Goal: Navigation & Orientation: Find specific page/section

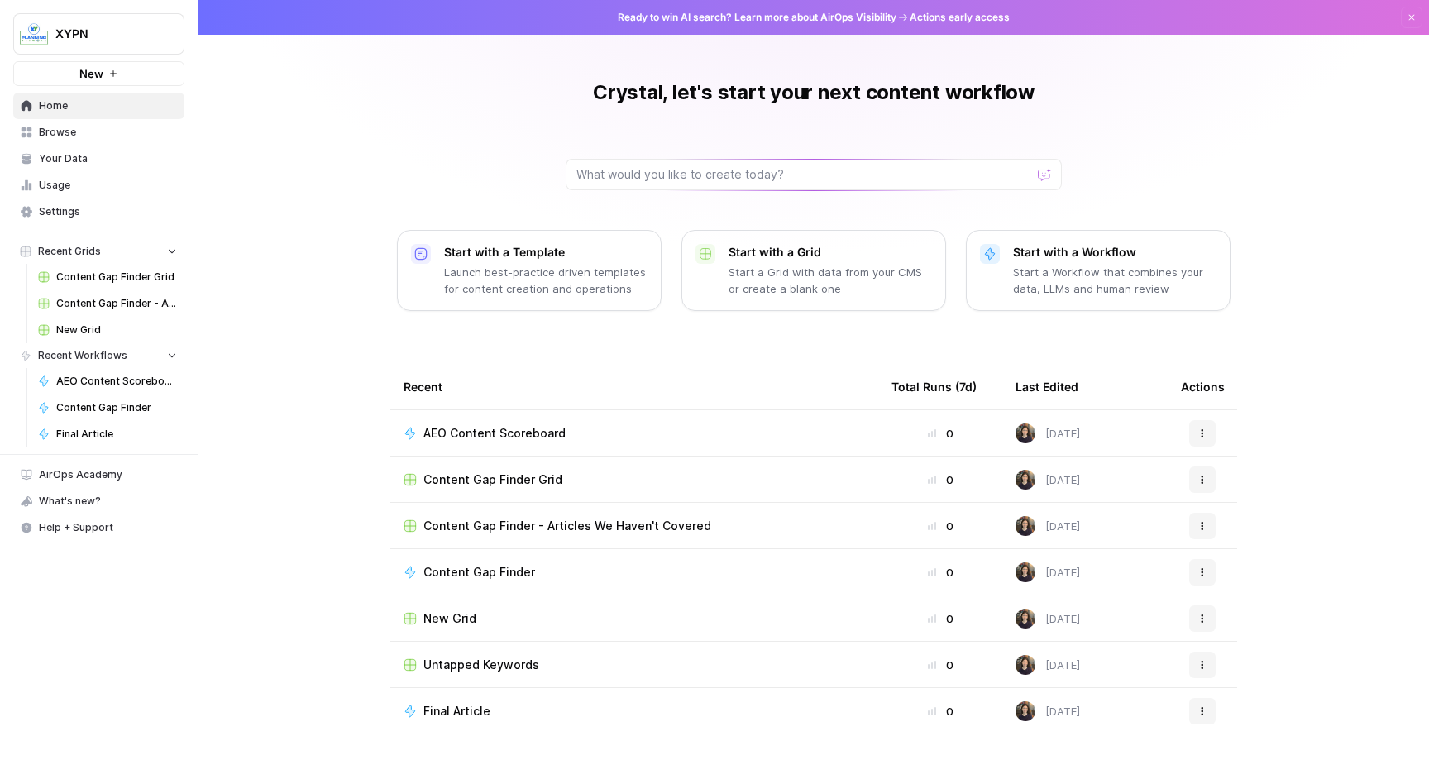
click at [78, 156] on span "Your Data" at bounding box center [108, 158] width 138 height 15
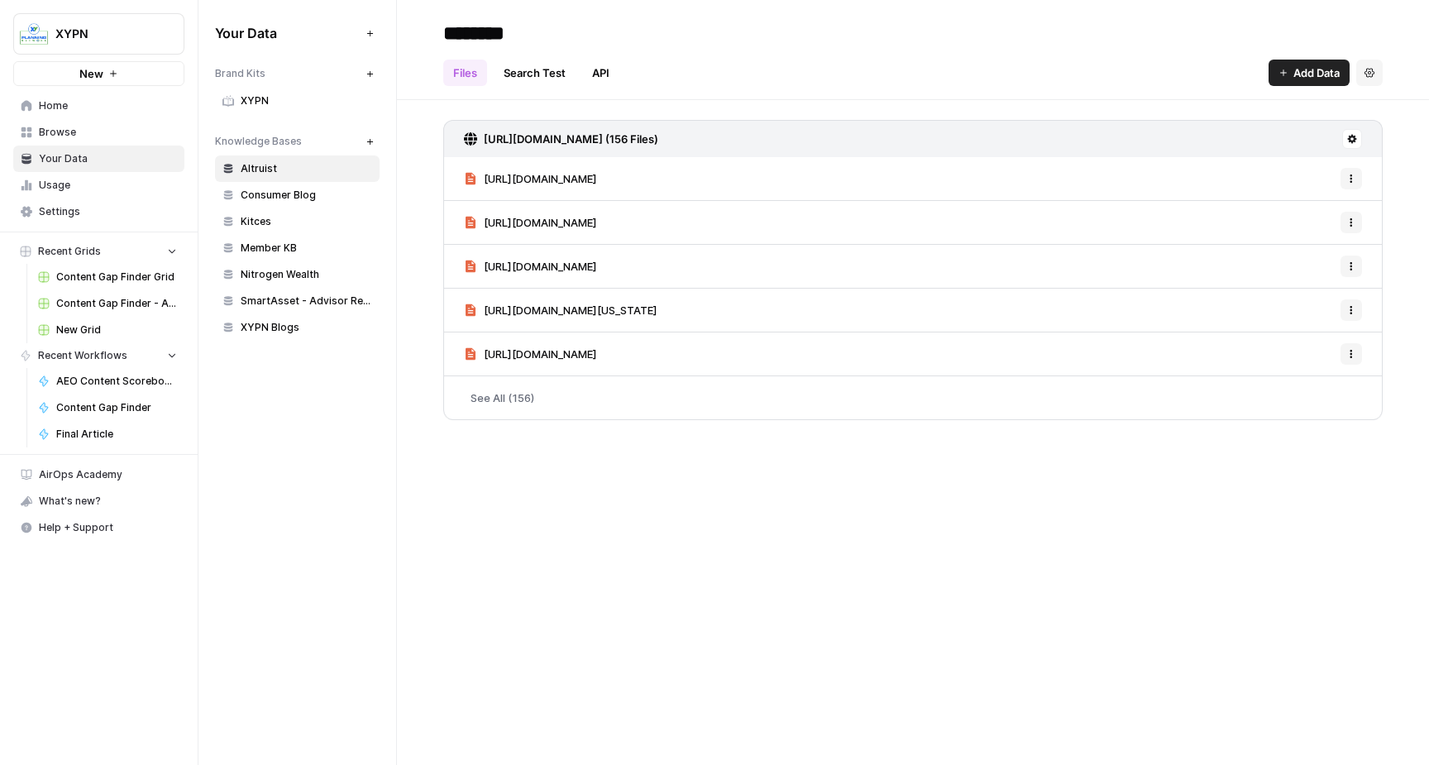
click at [80, 175] on link "Usage" at bounding box center [98, 185] width 171 height 26
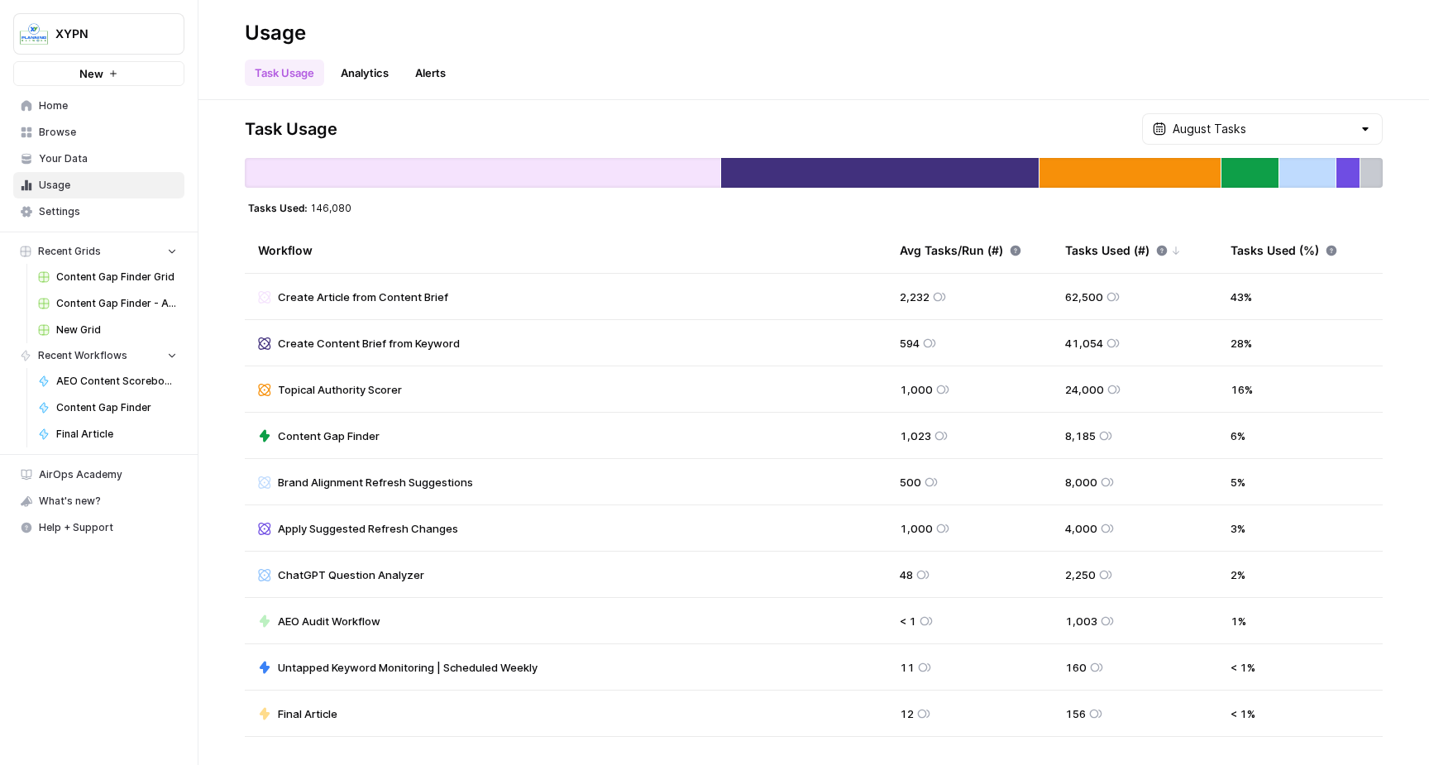
click at [90, 276] on span "Content Gap Finder Grid" at bounding box center [116, 277] width 121 height 15
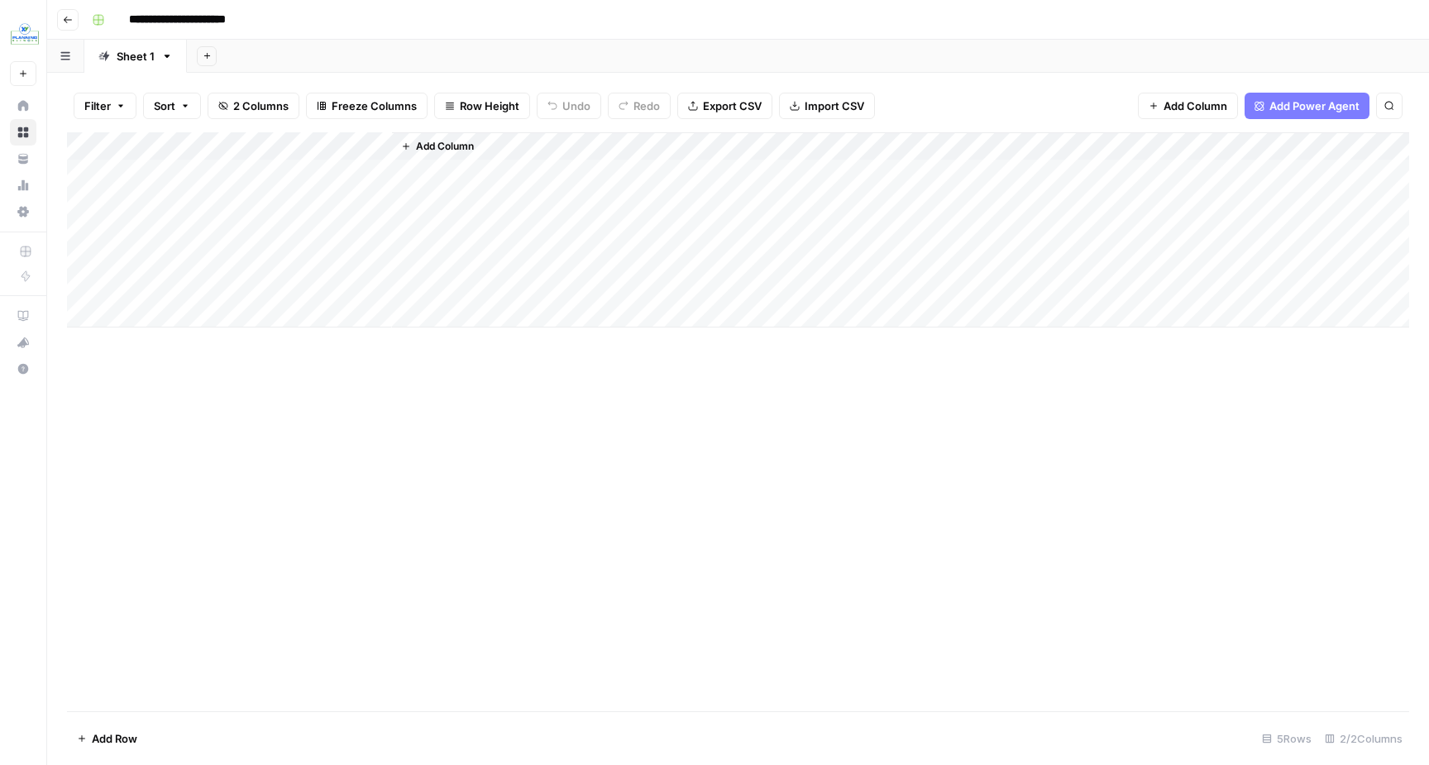
click at [69, 17] on icon "button" at bounding box center [68, 20] width 10 height 10
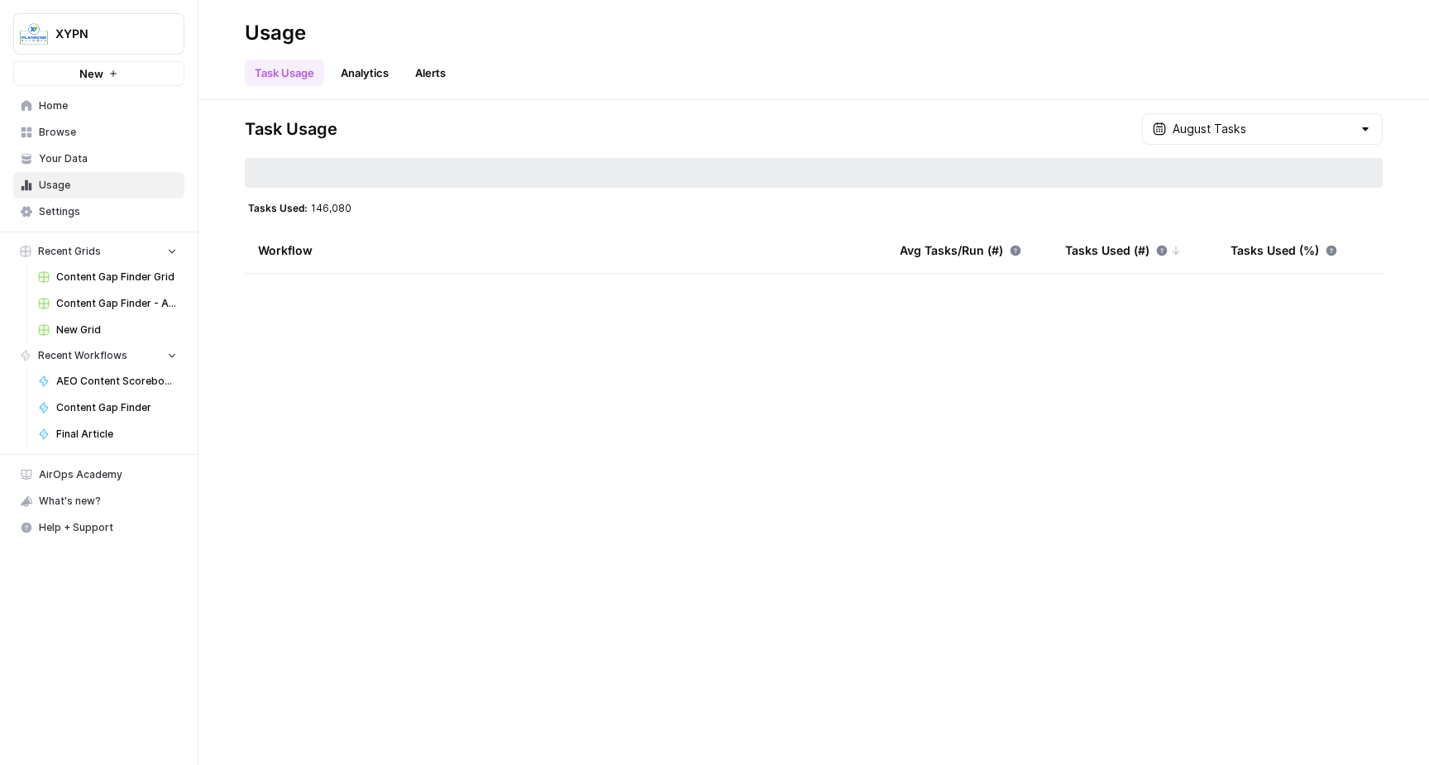
click at [94, 303] on span "Content Gap Finder - Articles We Haven't Covered" at bounding box center [116, 303] width 121 height 15
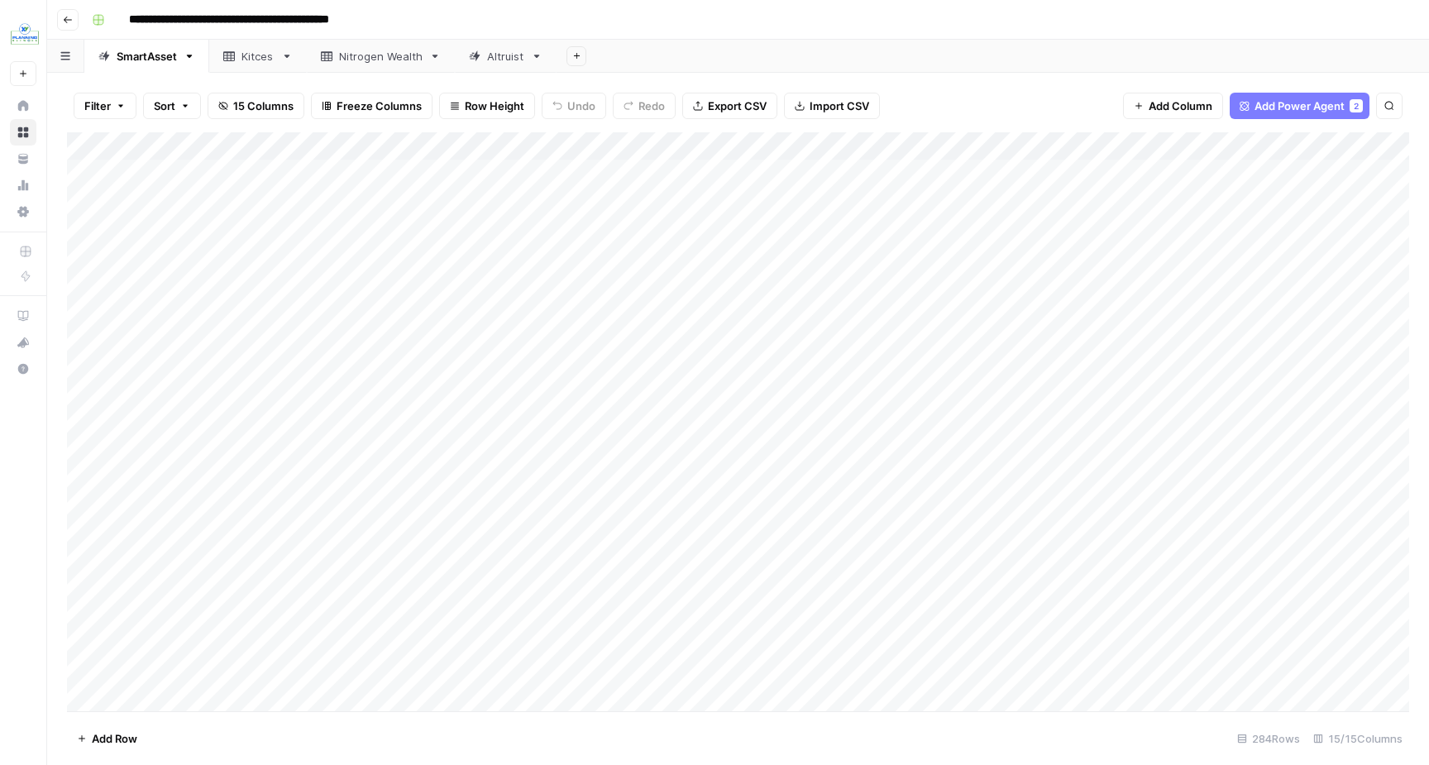
click at [240, 58] on div "Kitces" at bounding box center [248, 56] width 51 height 17
click at [159, 55] on div "SmartAsset" at bounding box center [147, 56] width 60 height 17
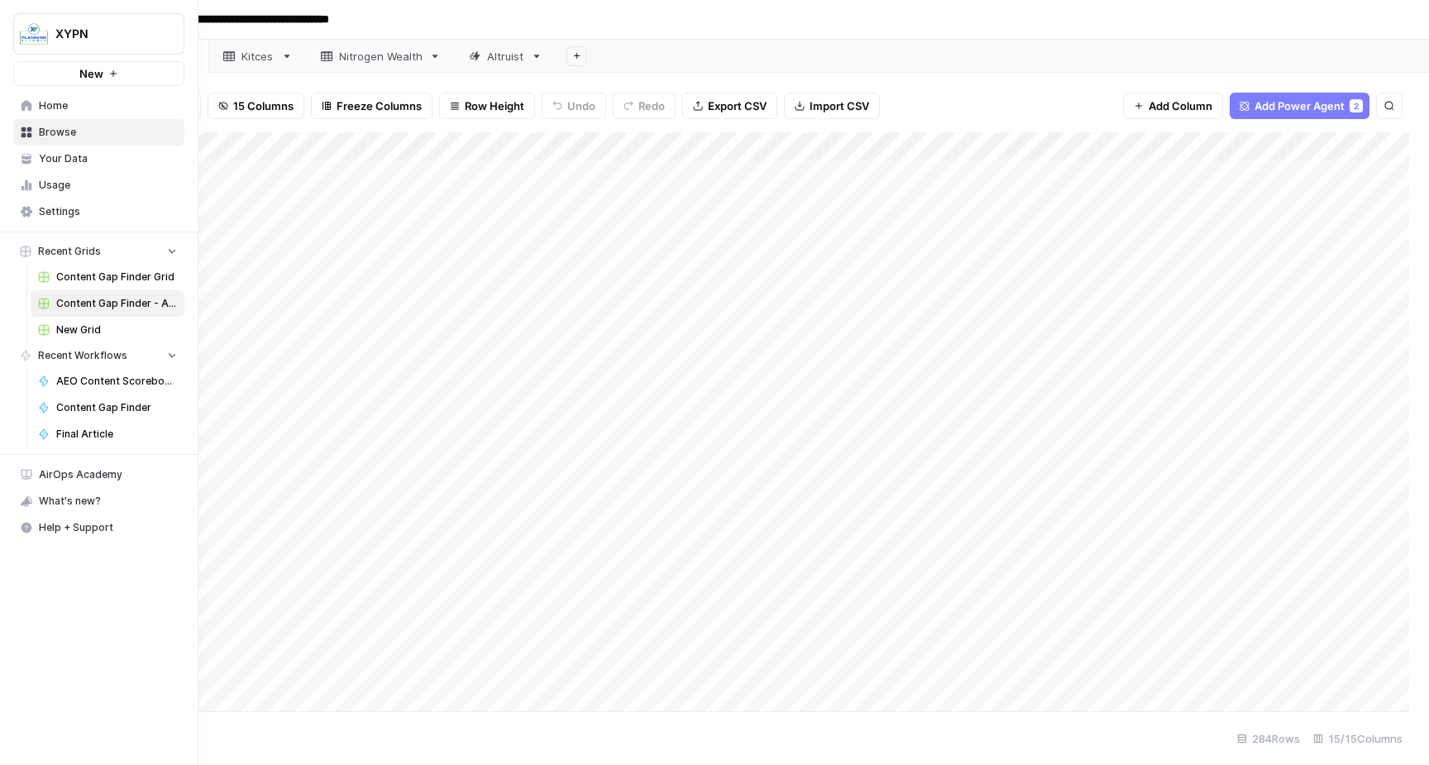
click at [14, 100] on link "Home" at bounding box center [98, 106] width 171 height 26
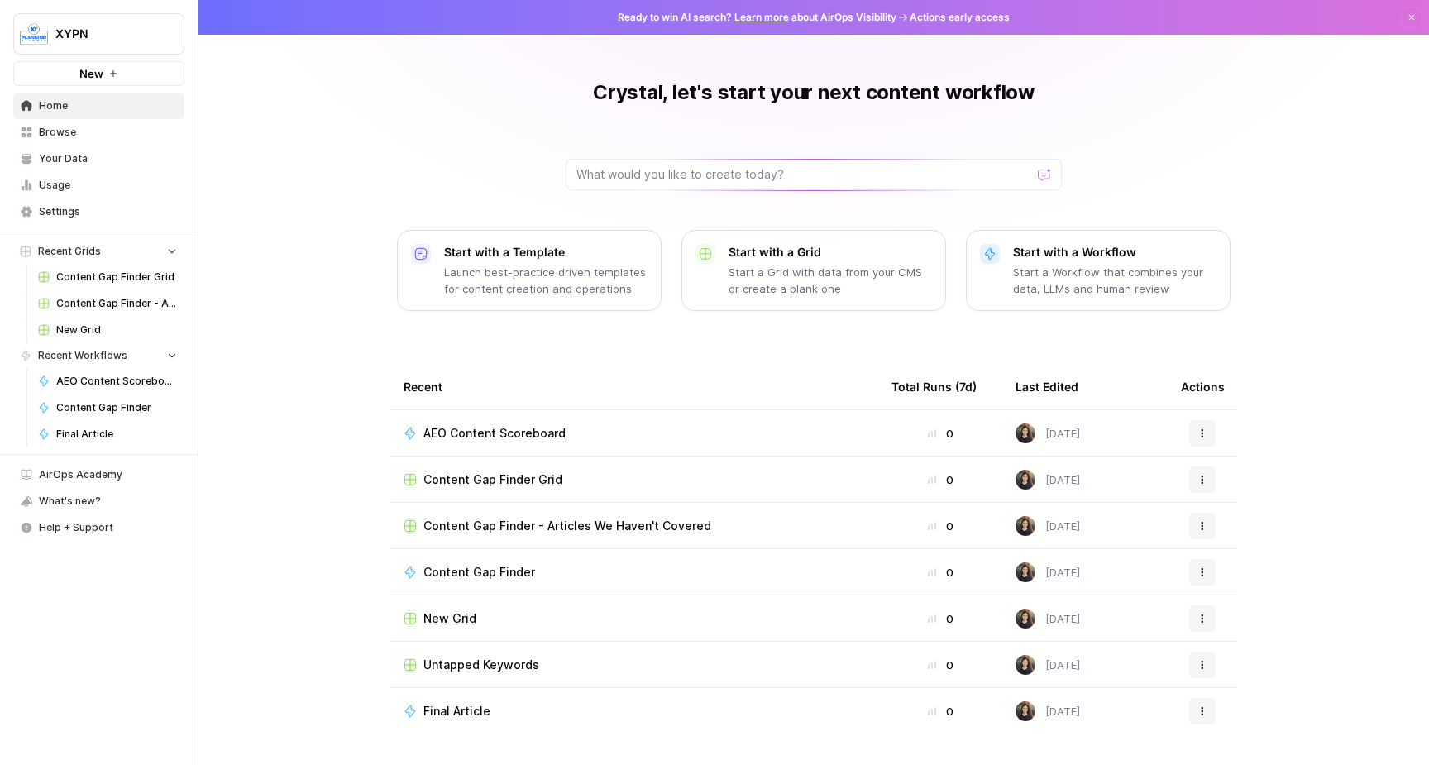
click at [43, 135] on span "Browse" at bounding box center [108, 132] width 138 height 15
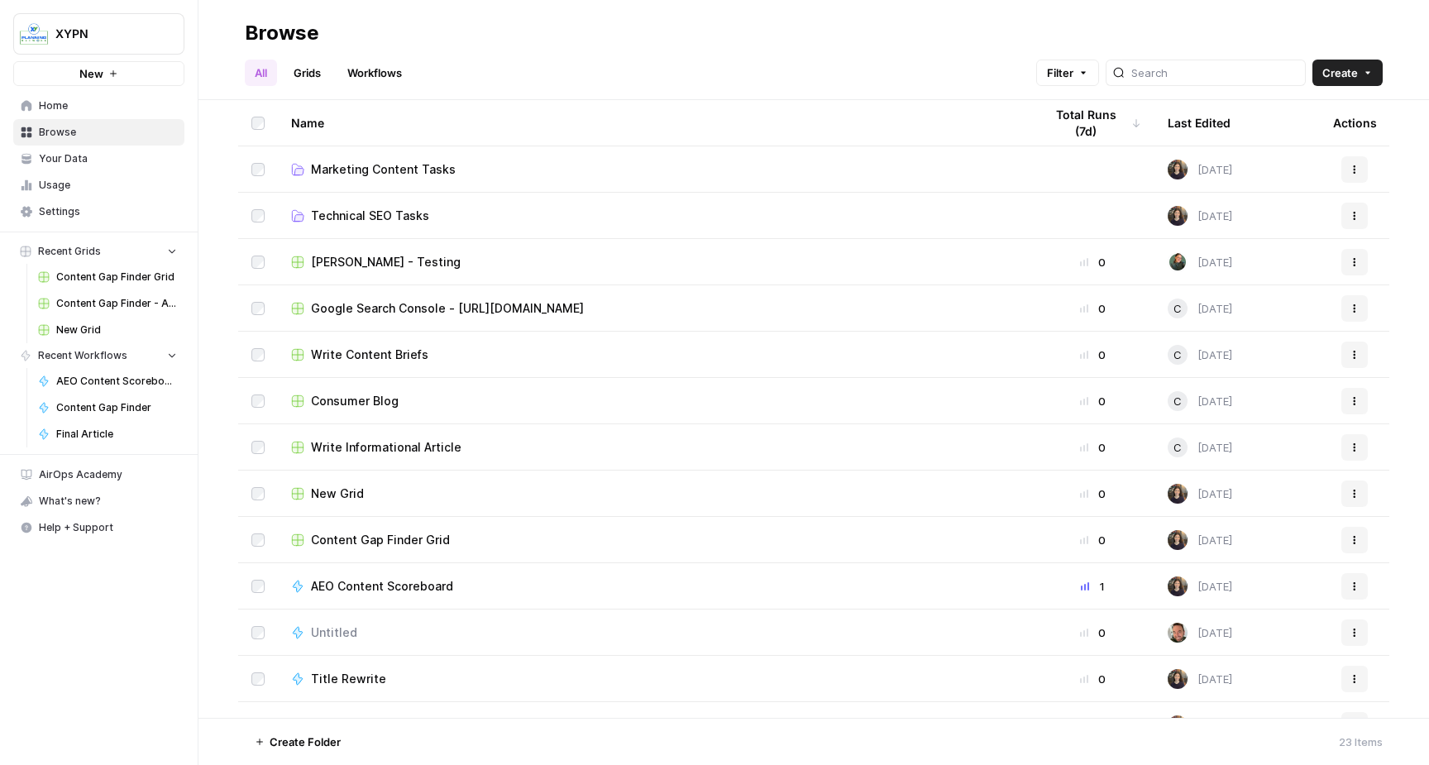
click at [438, 164] on span "Marketing Content Tasks" at bounding box center [383, 169] width 145 height 17
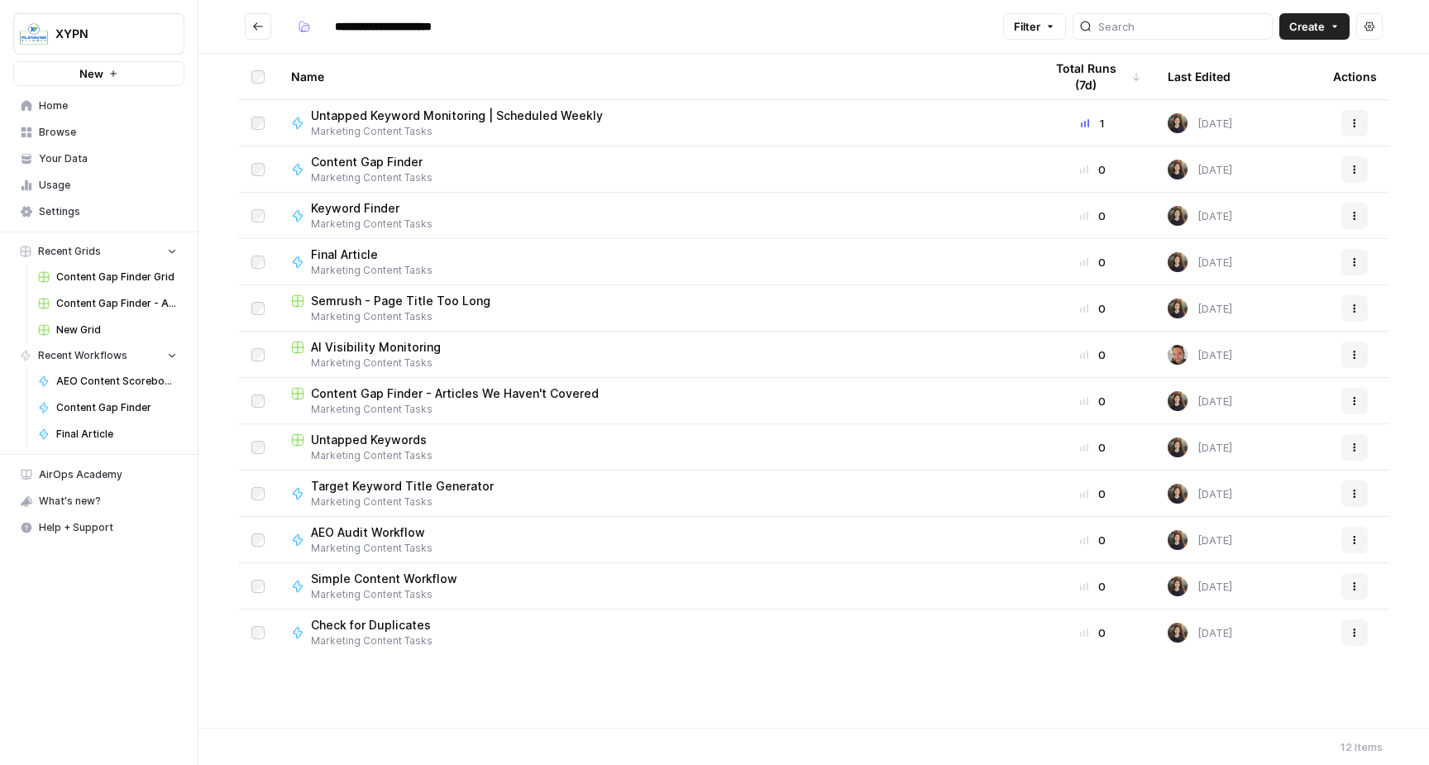
click at [397, 440] on span "Untapped Keywords" at bounding box center [369, 440] width 116 height 17
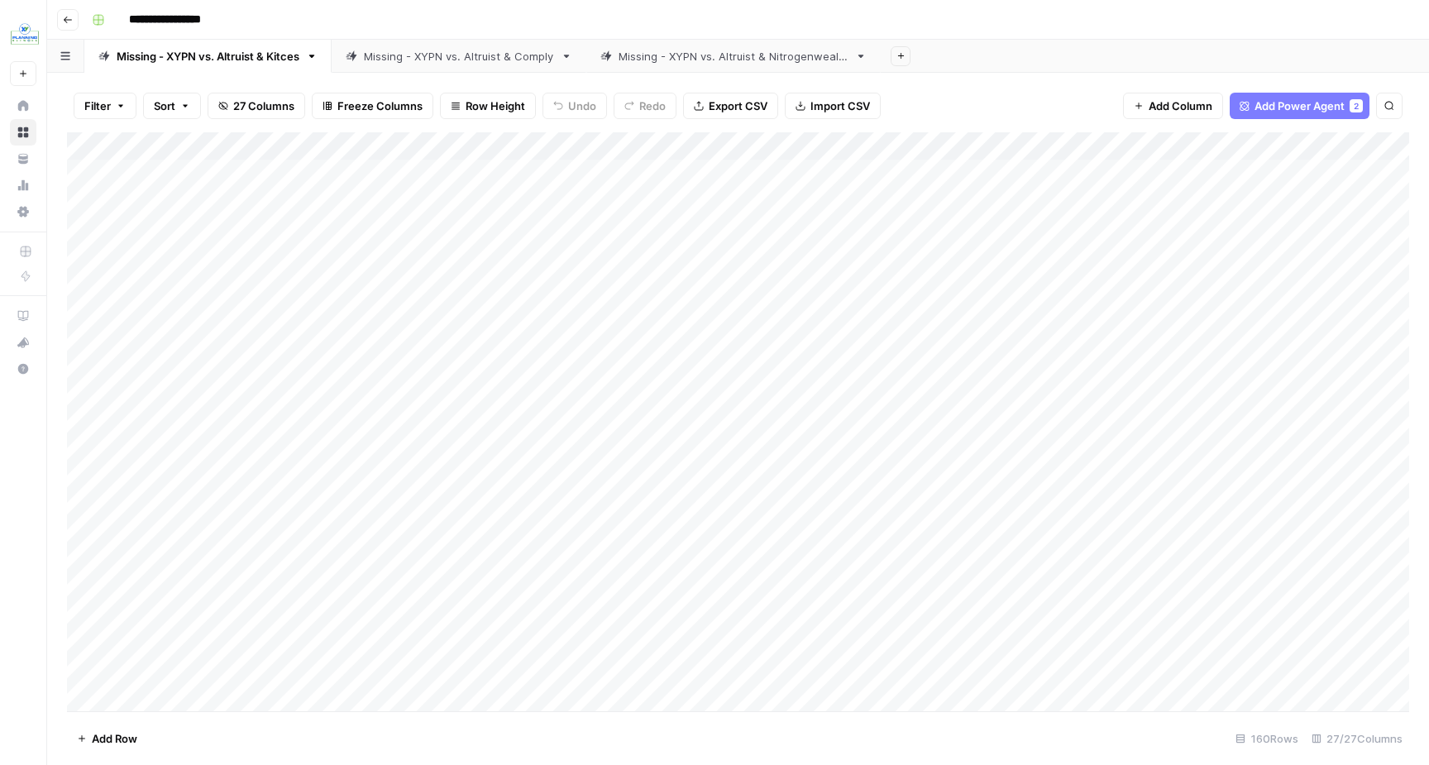
click at [454, 55] on div "Missing - XYPN vs. Altruist & Comply" at bounding box center [459, 56] width 190 height 17
click at [189, 65] on link "Missing - XYPN vs. Altruist & Kitces" at bounding box center [207, 56] width 247 height 33
drag, startPoint x: 405, startPoint y: 142, endPoint x: 461, endPoint y: 142, distance: 56.2
click at [461, 142] on div "Add Column" at bounding box center [738, 421] width 1342 height 579
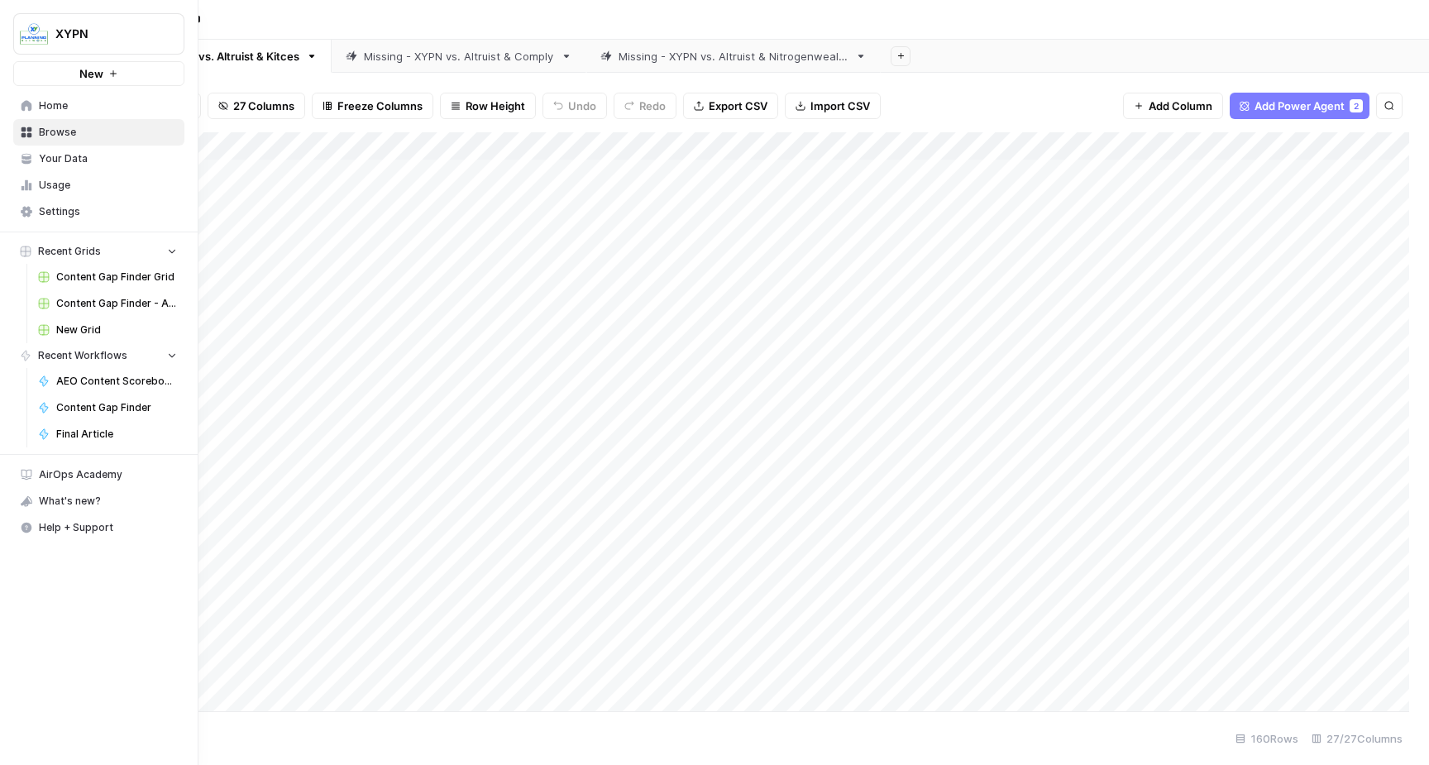
click at [17, 103] on link "Home" at bounding box center [98, 106] width 171 height 26
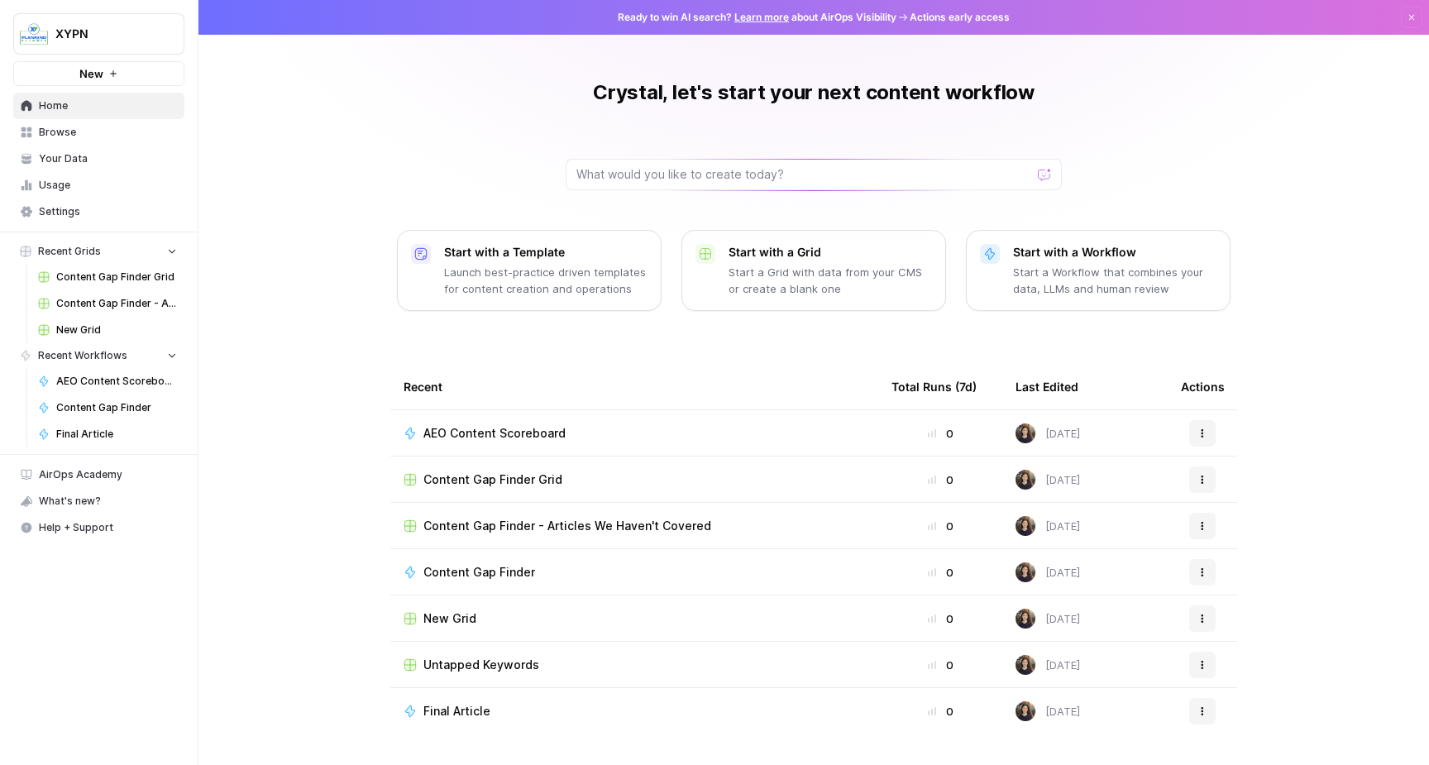
click at [78, 152] on span "Your Data" at bounding box center [108, 158] width 138 height 15
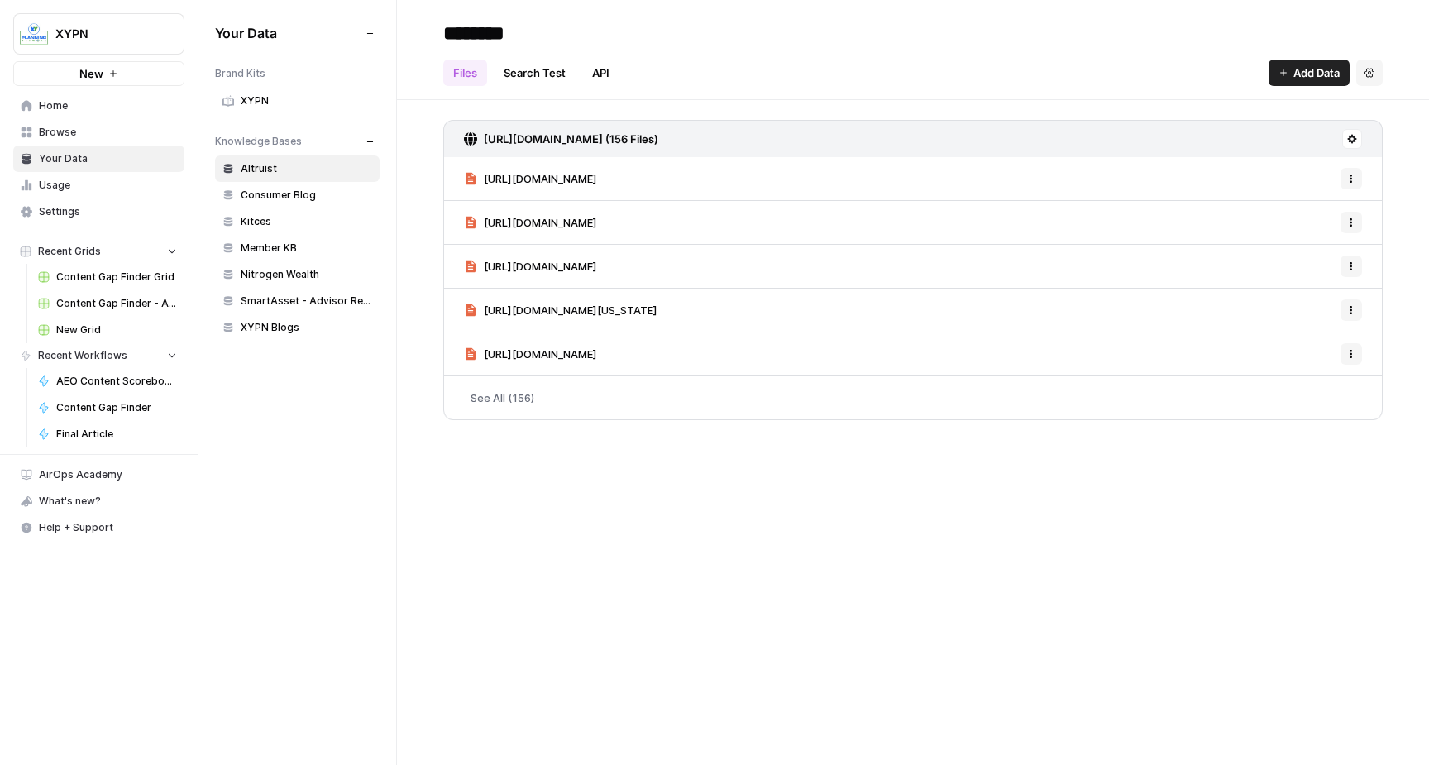
click at [86, 178] on span "Usage" at bounding box center [108, 185] width 138 height 15
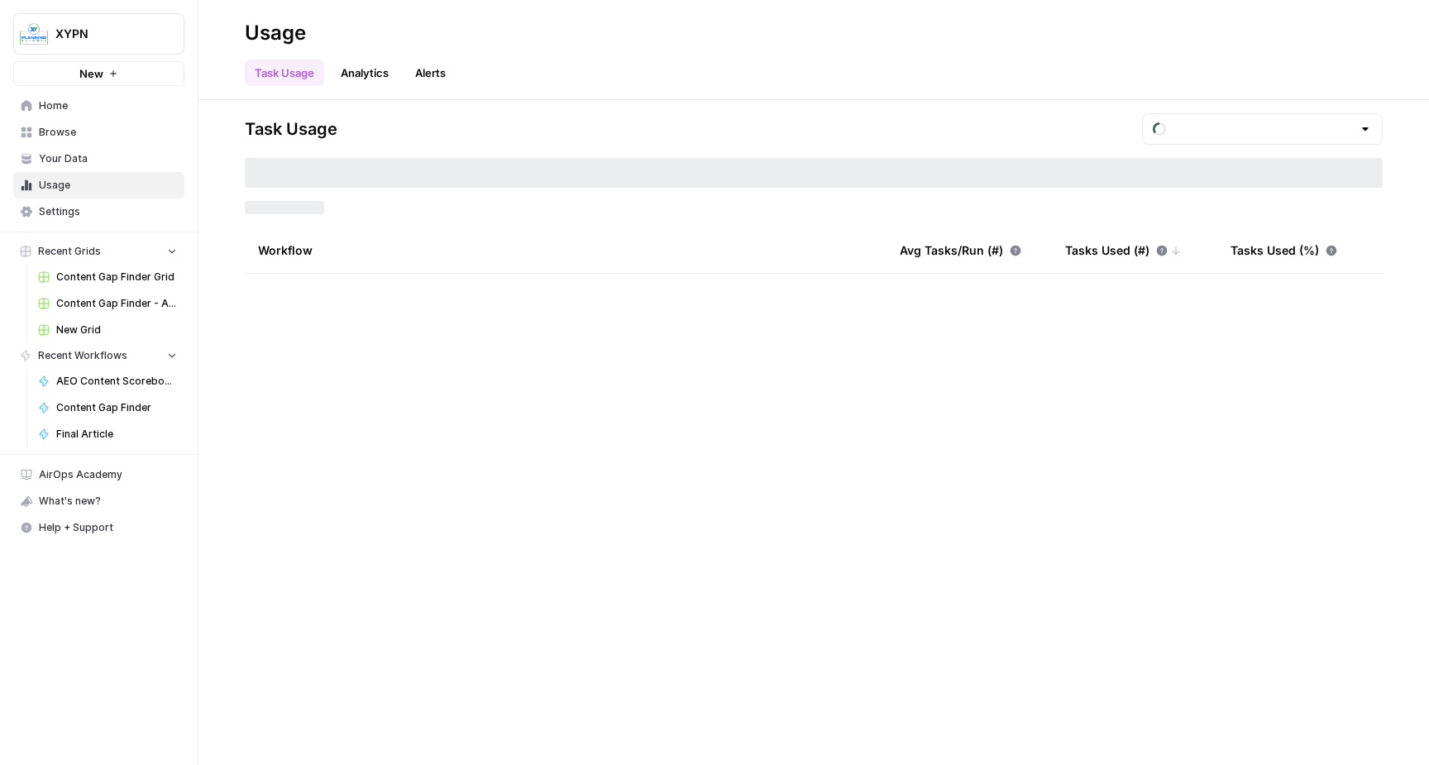
type input "August Tasks"
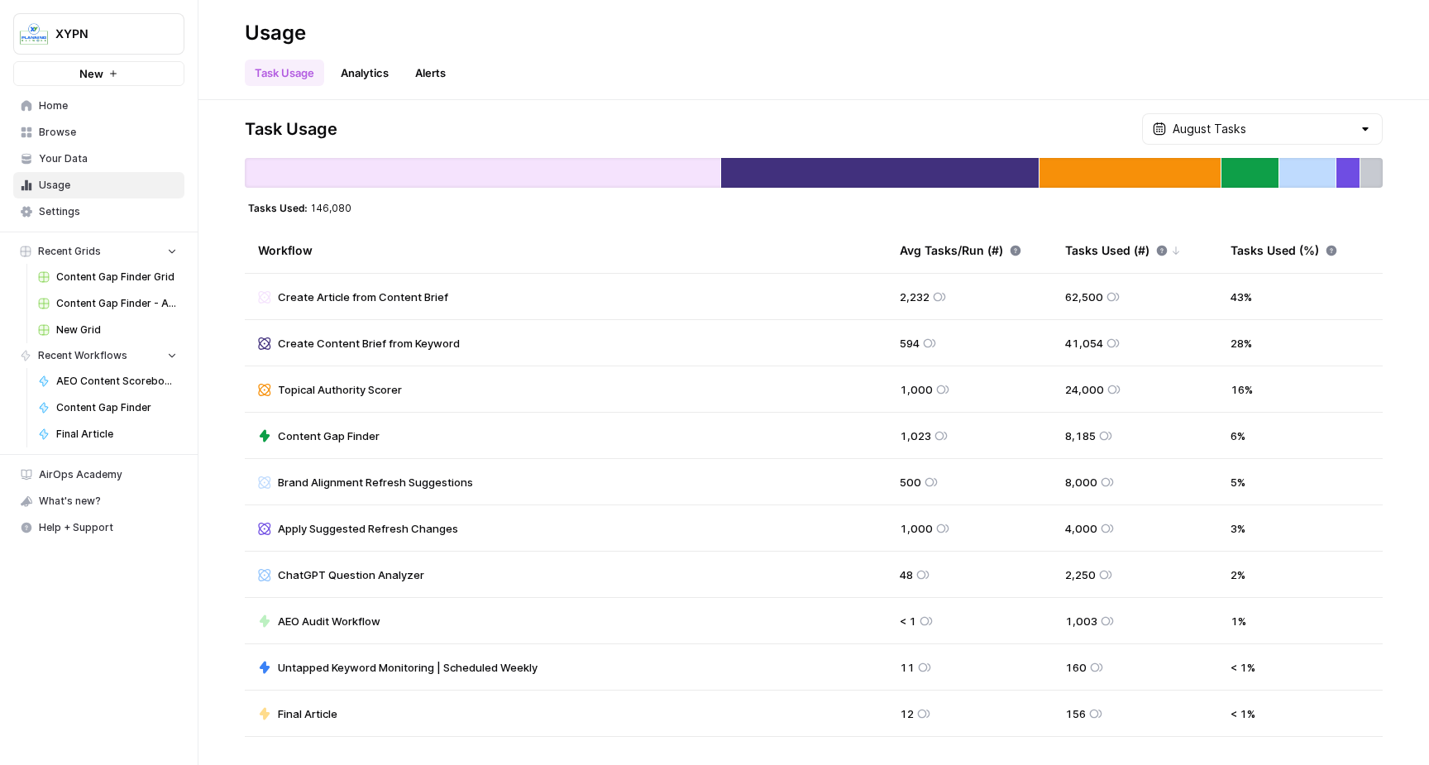
click at [374, 72] on link "Analytics" at bounding box center [365, 73] width 68 height 26
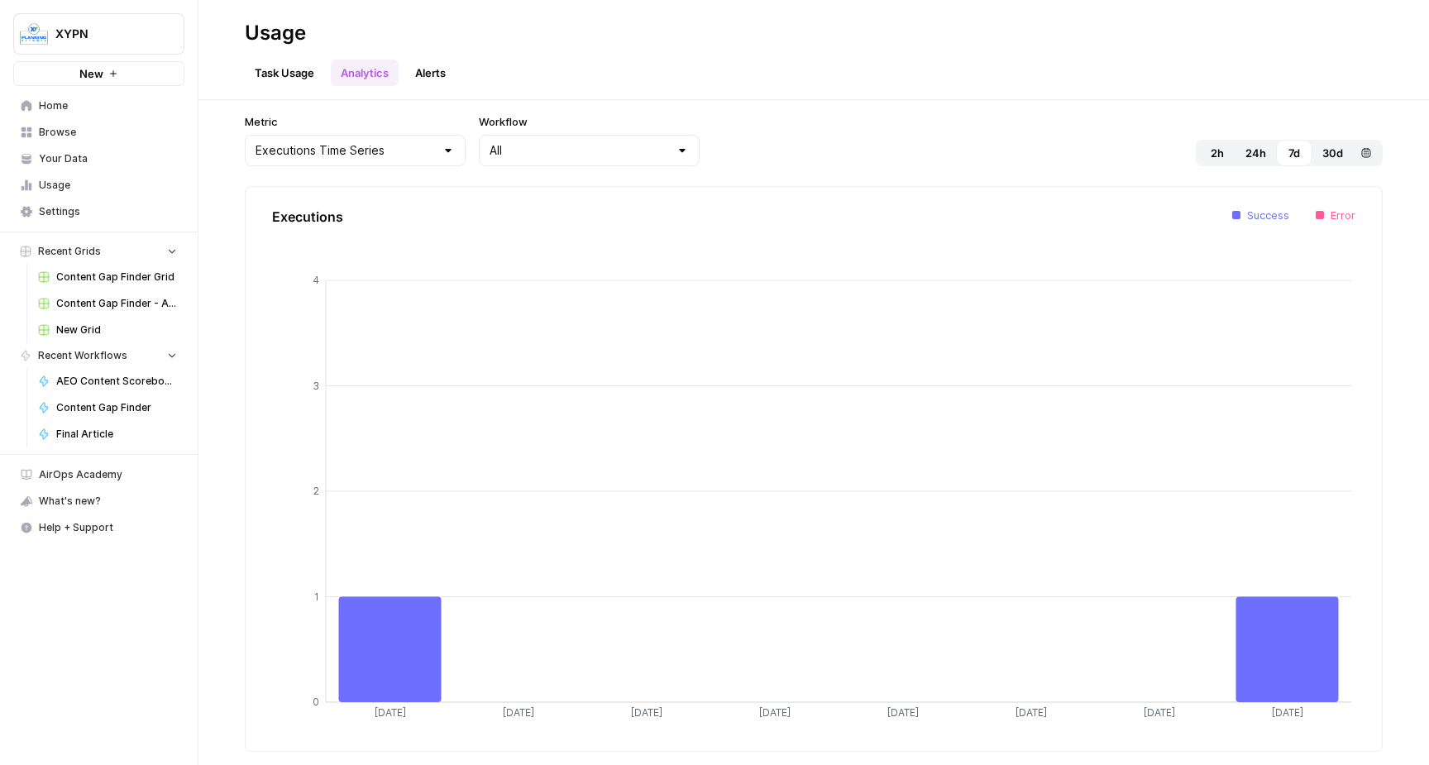
click at [246, 90] on header "Usage Task Usage Analytics Alerts" at bounding box center [813, 50] width 1230 height 100
click at [279, 71] on link "Task Usage" at bounding box center [284, 73] width 79 height 26
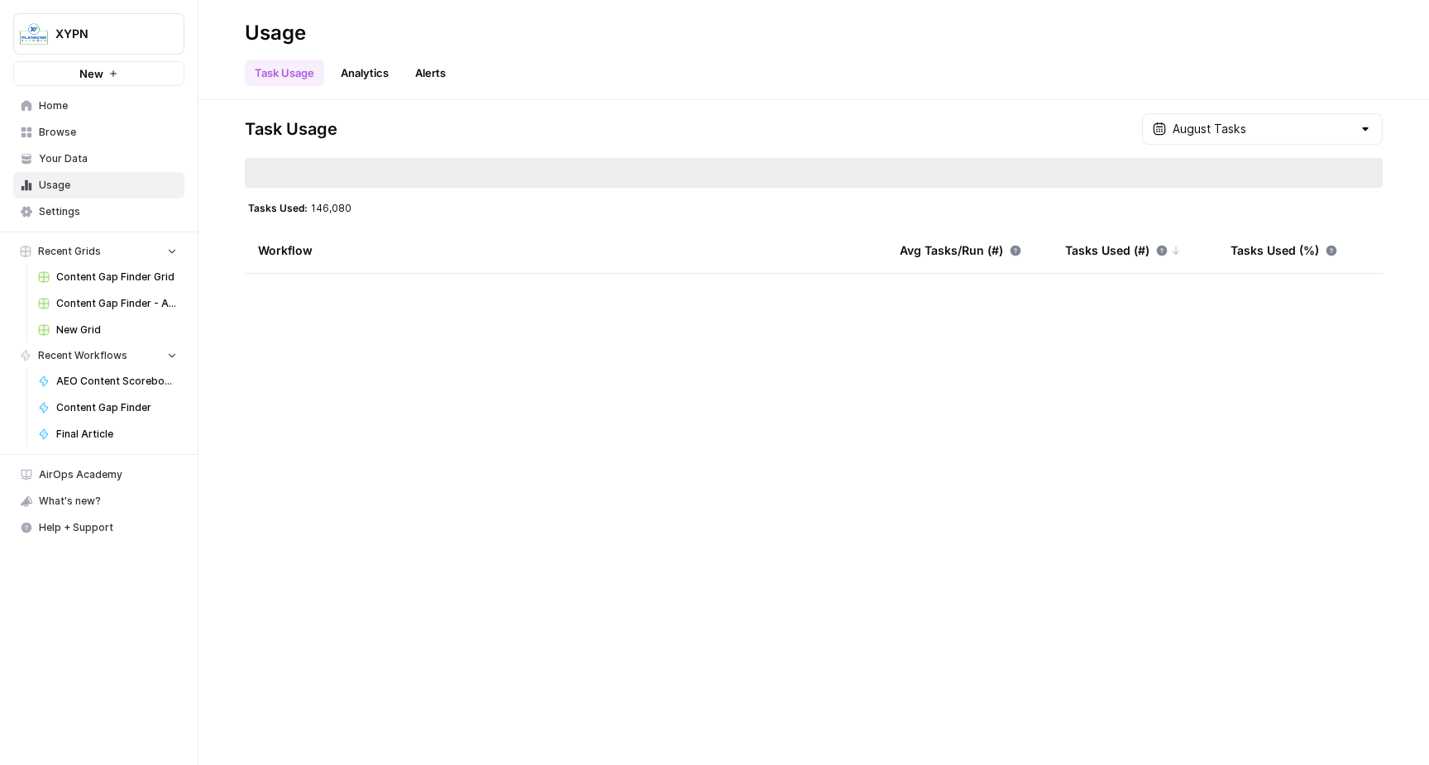
click at [52, 104] on span "Home" at bounding box center [108, 105] width 138 height 15
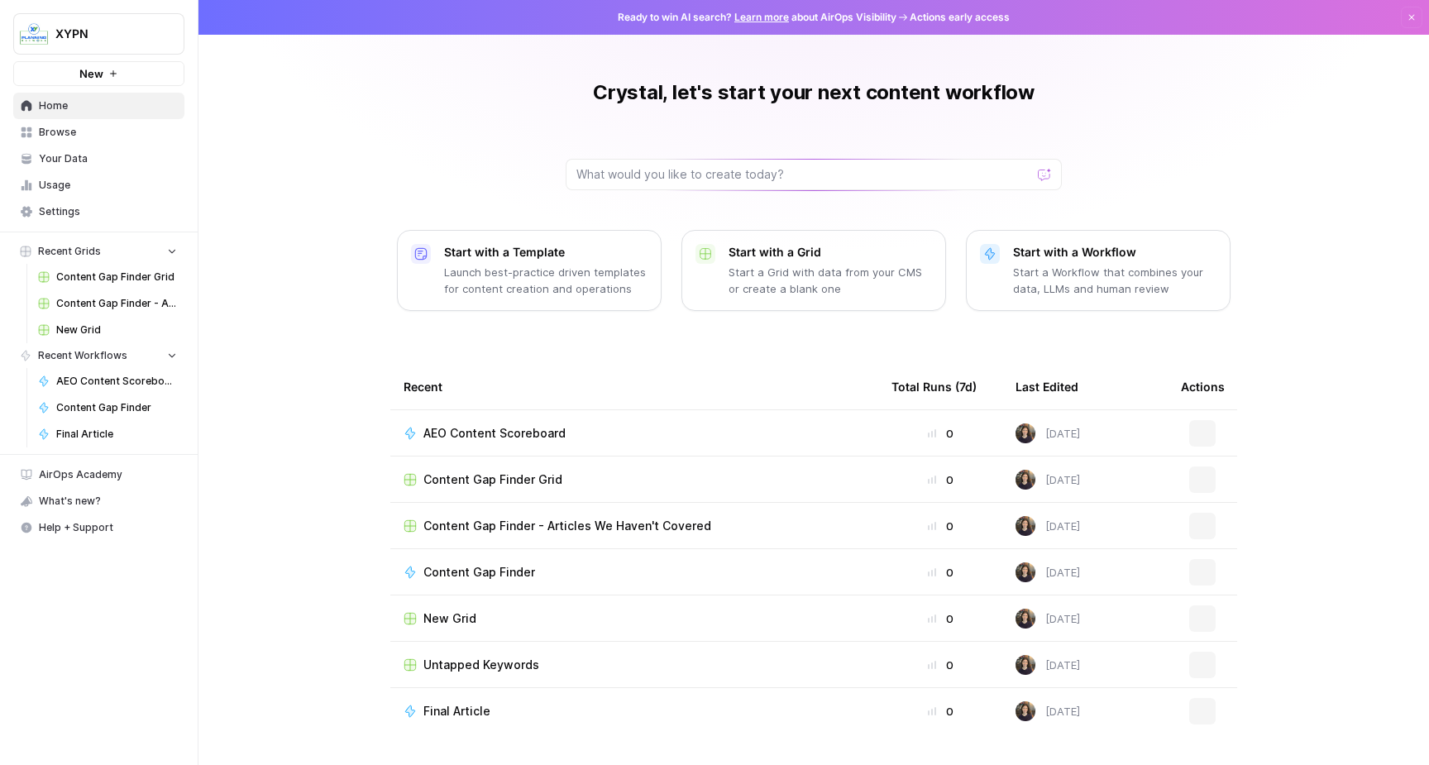
click at [67, 179] on span "Usage" at bounding box center [108, 185] width 138 height 15
